Goal: Information Seeking & Learning: Learn about a topic

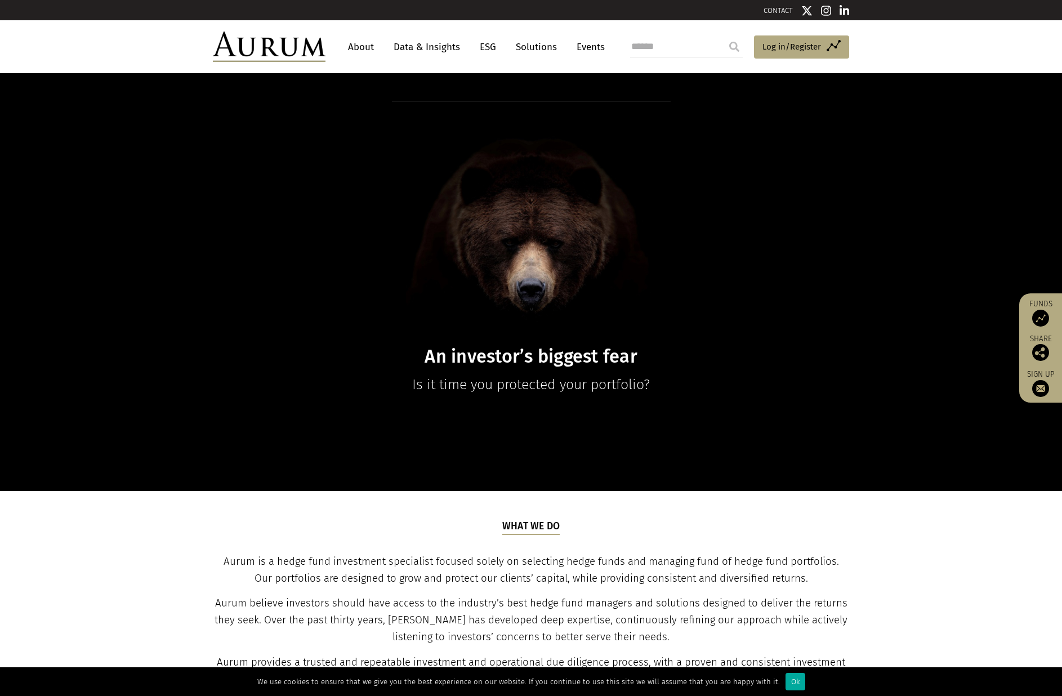
click at [442, 50] on link "Data & Insights" at bounding box center [427, 47] width 78 height 21
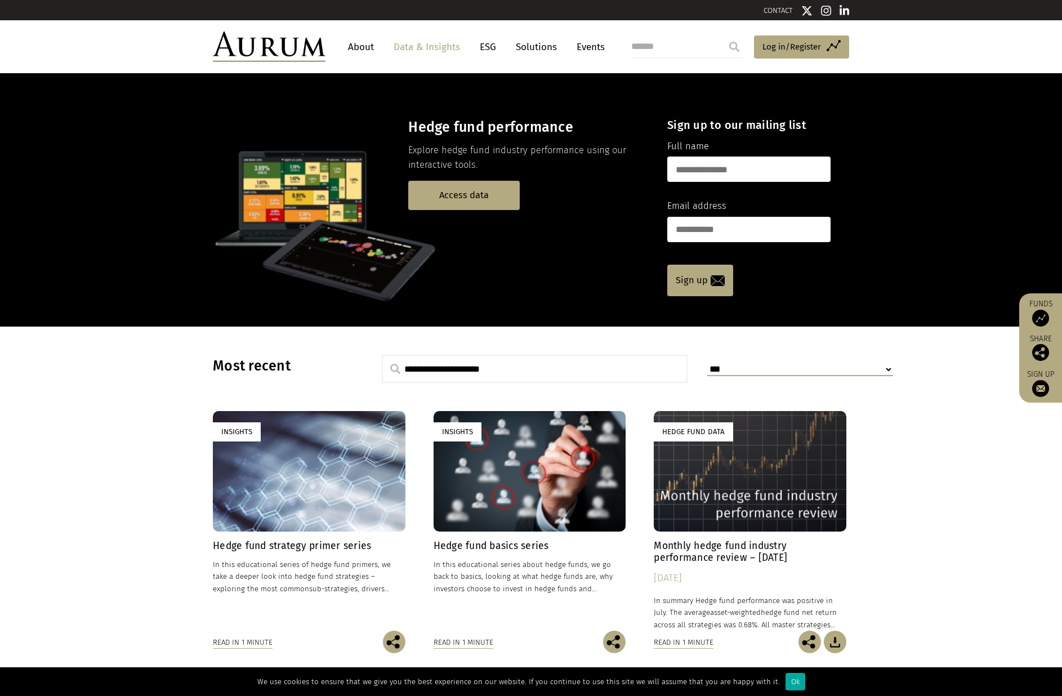
click at [534, 366] on input "text" at bounding box center [535, 369] width 306 height 28
type input "********"
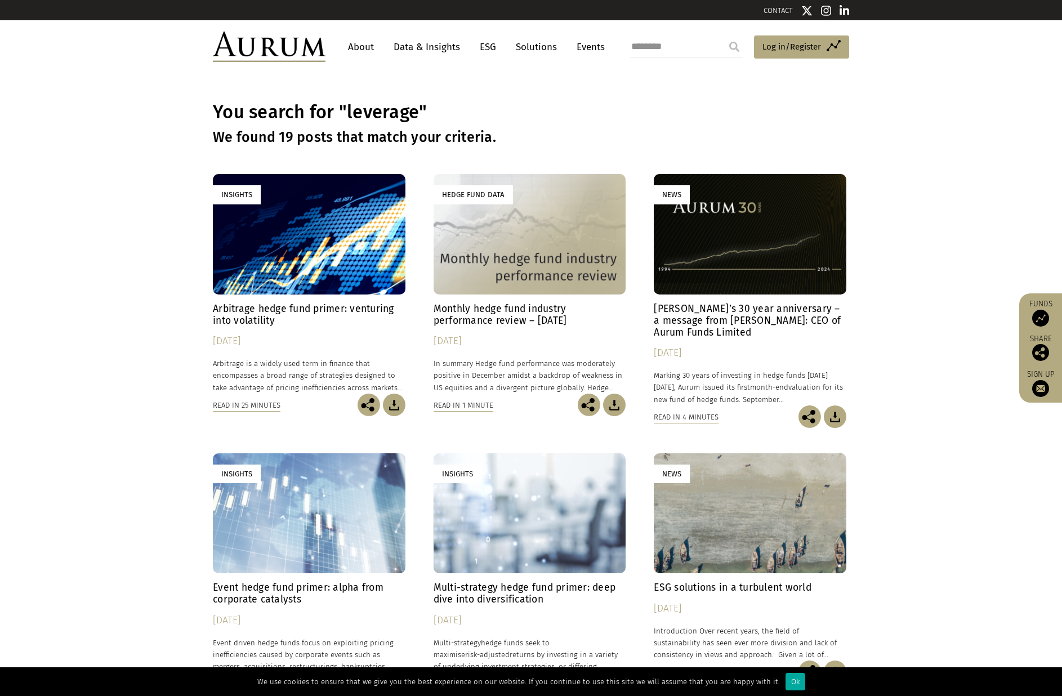
click at [368, 48] on link "About" at bounding box center [360, 47] width 37 height 21
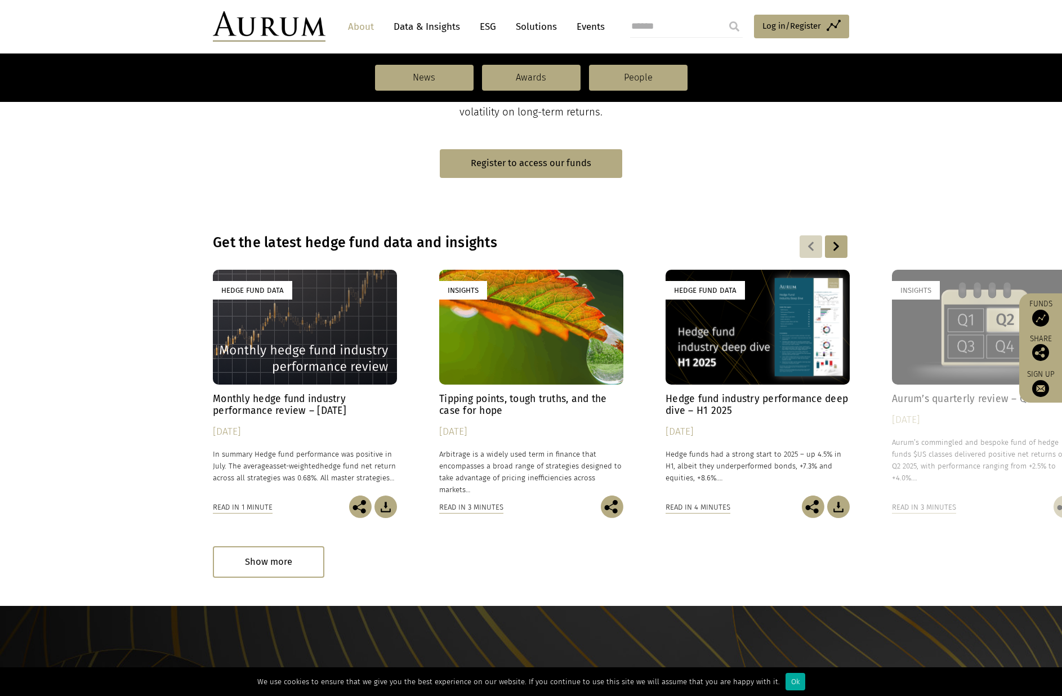
scroll to position [658, 0]
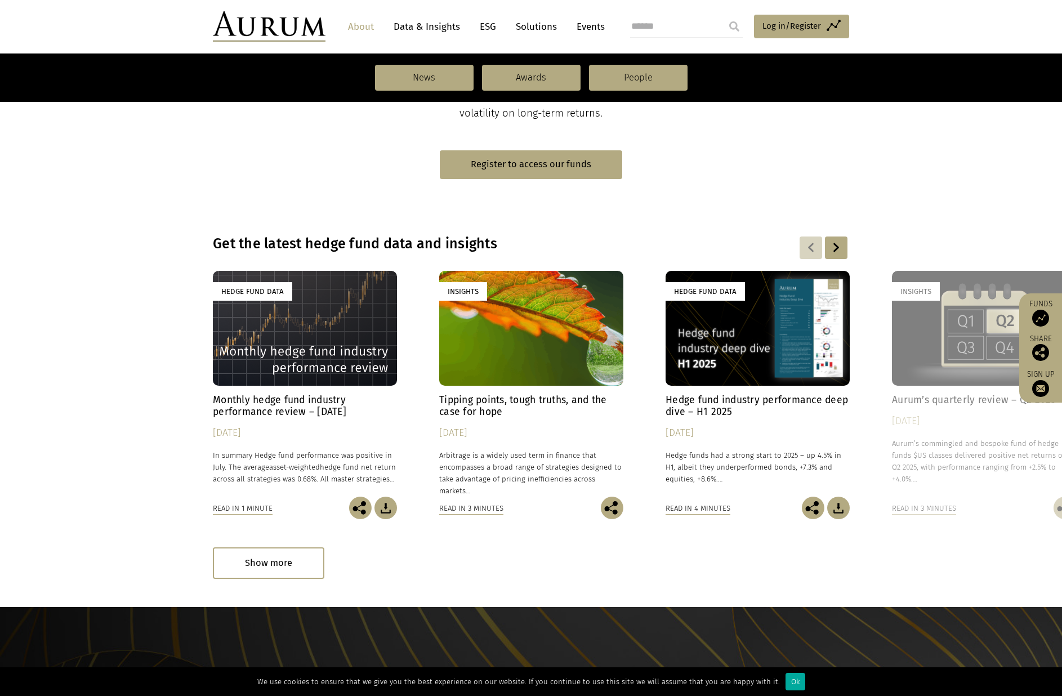
click at [840, 244] on div at bounding box center [836, 247] width 23 height 23
